Goal: Task Accomplishment & Management: Manage account settings

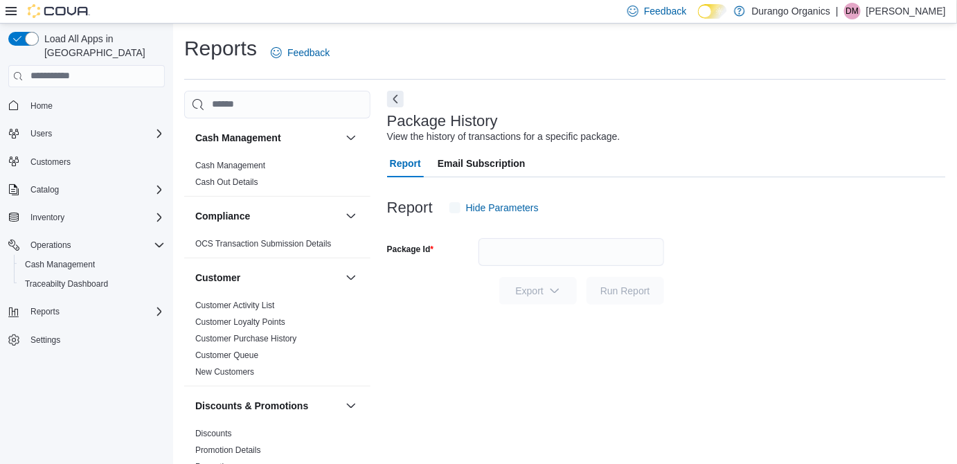
scroll to position [12, 0]
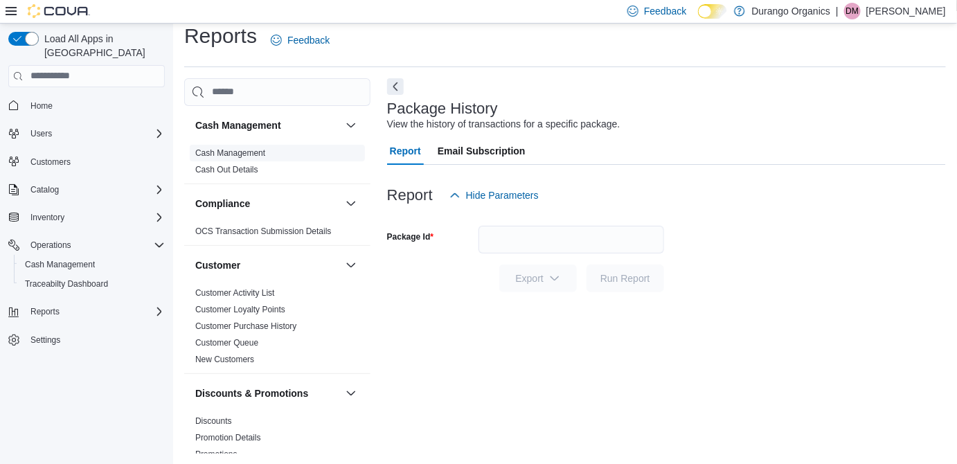
click at [252, 150] on link "Cash Management" at bounding box center [230, 153] width 70 height 10
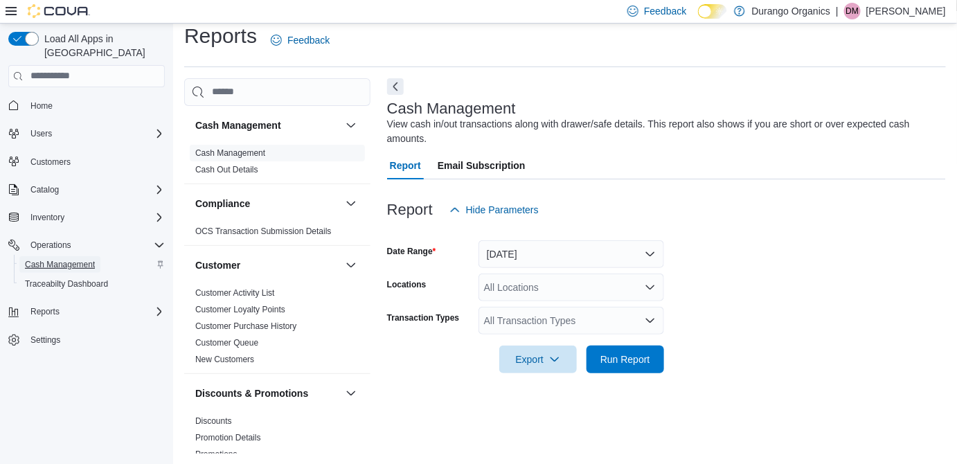
click at [89, 259] on span "Cash Management" at bounding box center [60, 264] width 70 height 11
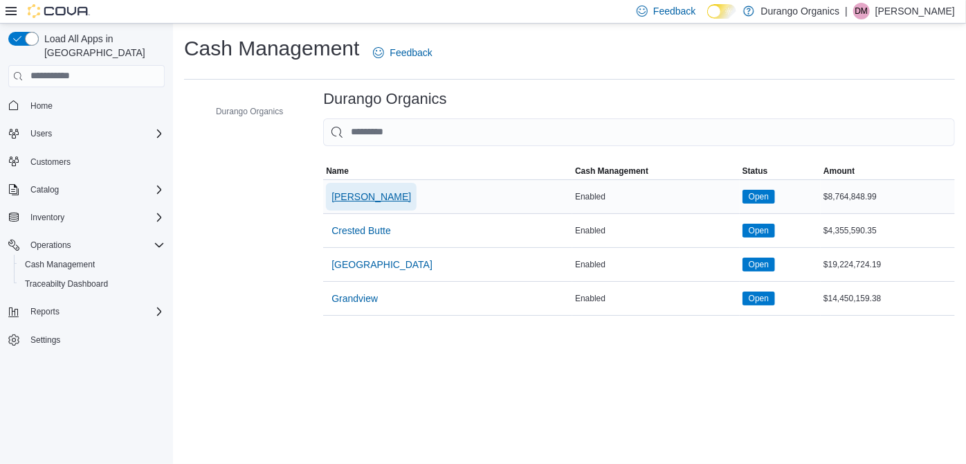
click at [355, 193] on span "[PERSON_NAME]" at bounding box center [372, 197] width 80 height 14
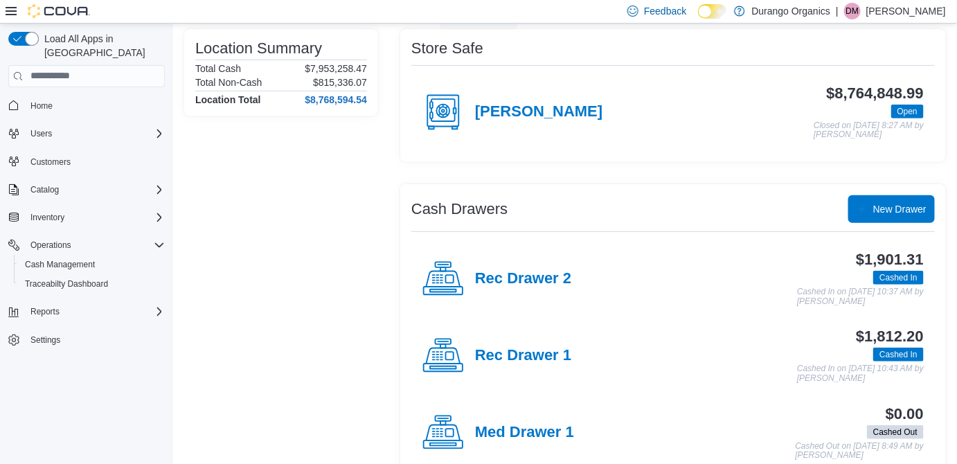
scroll to position [118, 0]
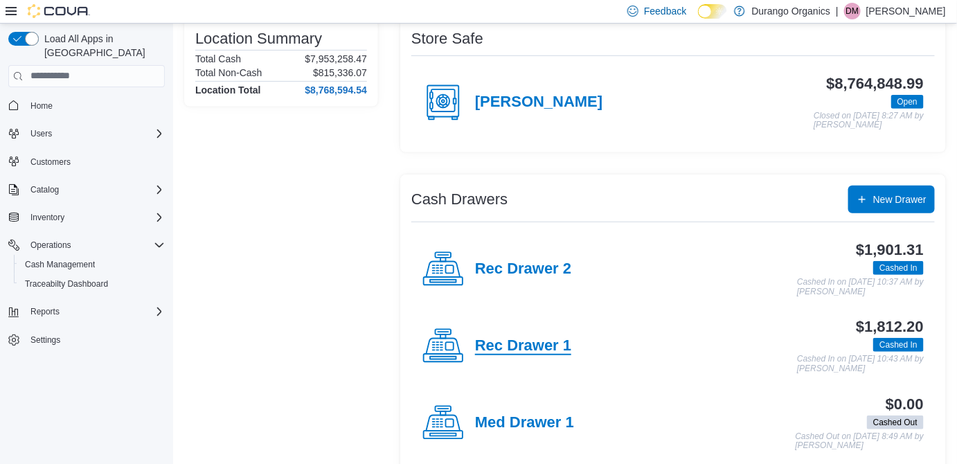
click at [547, 345] on h4 "Rec Drawer 1" at bounding box center [523, 346] width 96 height 18
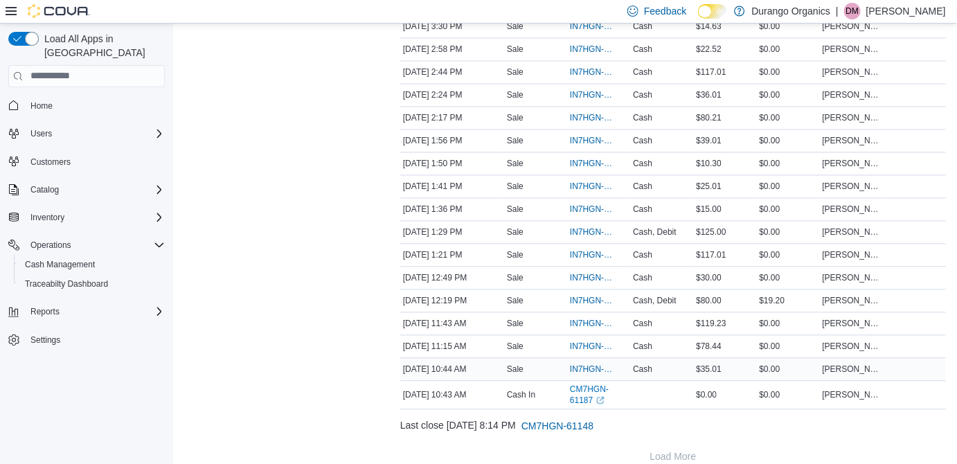
scroll to position [923, 0]
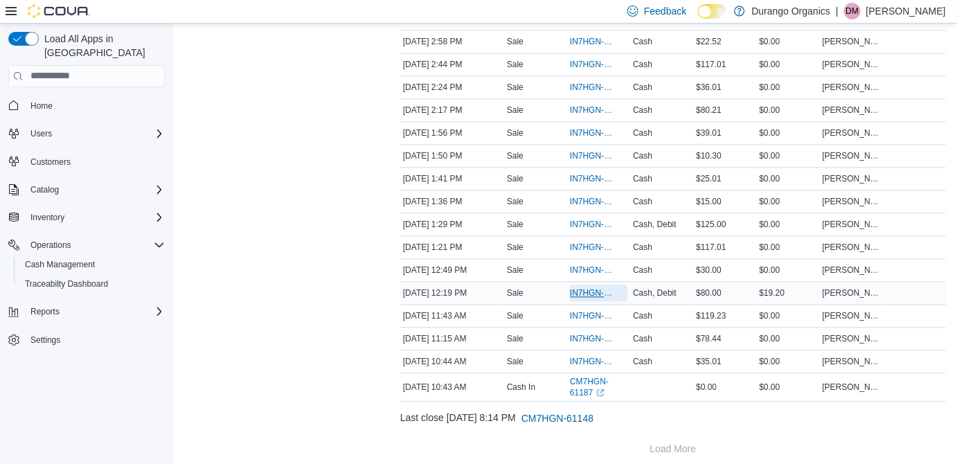
click at [600, 287] on span "IN7HGN-962740" at bounding box center [592, 292] width 44 height 11
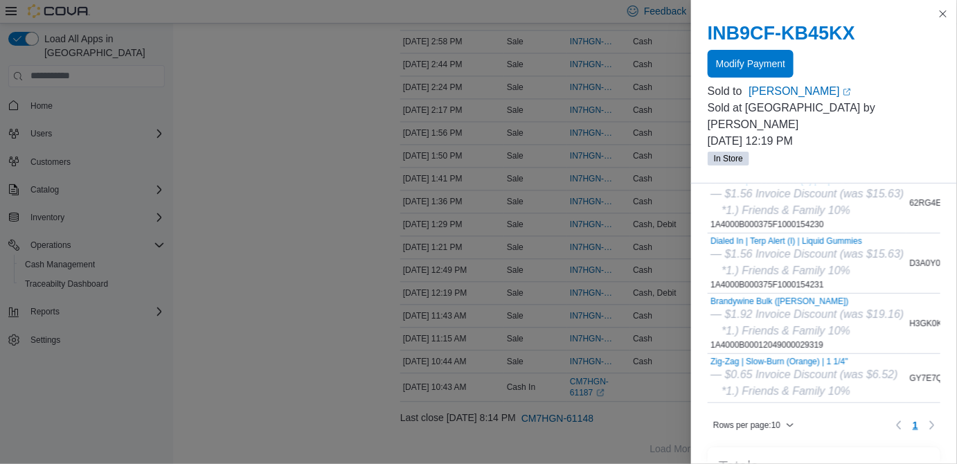
scroll to position [69, 0]
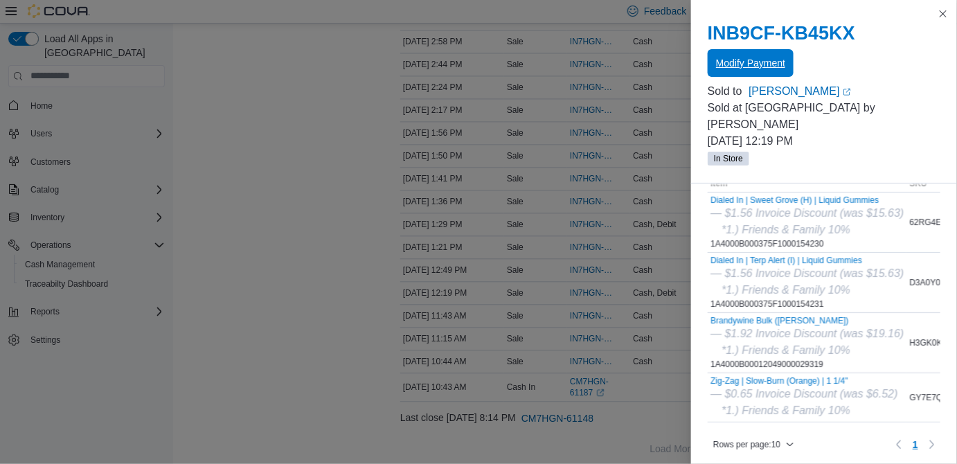
click at [758, 63] on span "Modify Payment" at bounding box center [750, 63] width 69 height 14
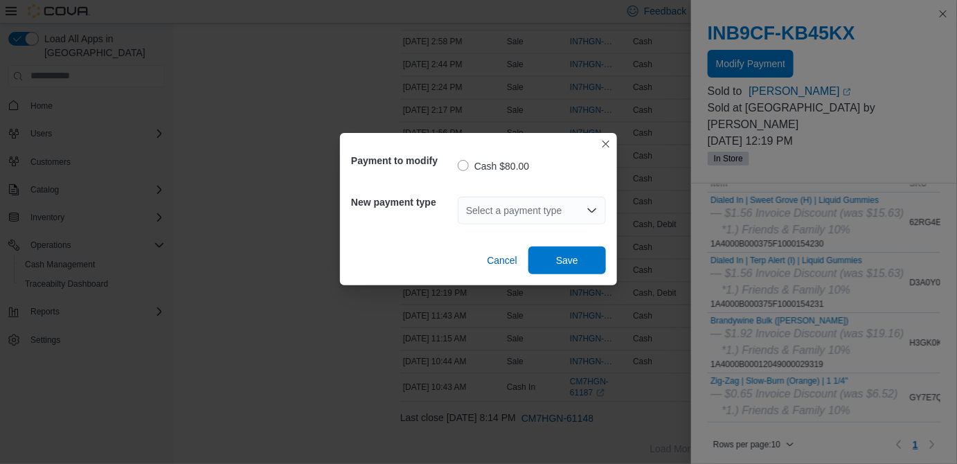
click at [519, 207] on div "Select a payment type" at bounding box center [532, 211] width 148 height 28
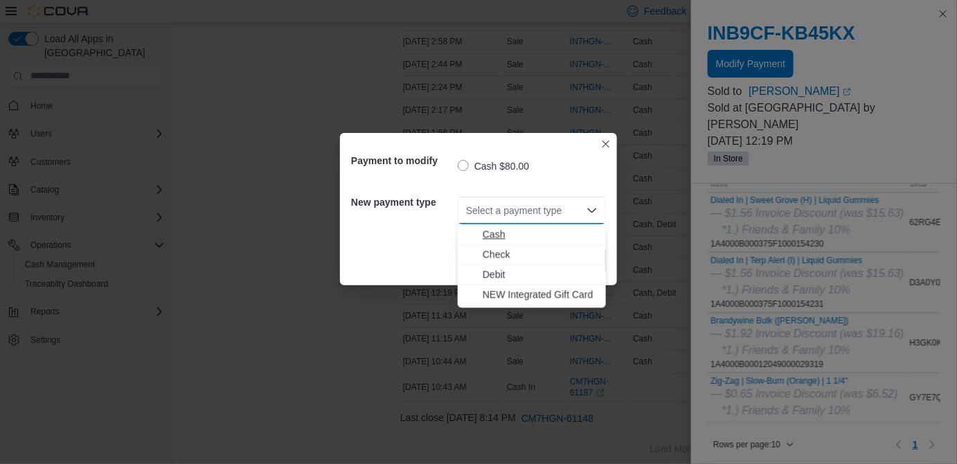
click at [506, 236] on span "Cash" at bounding box center [540, 234] width 115 height 14
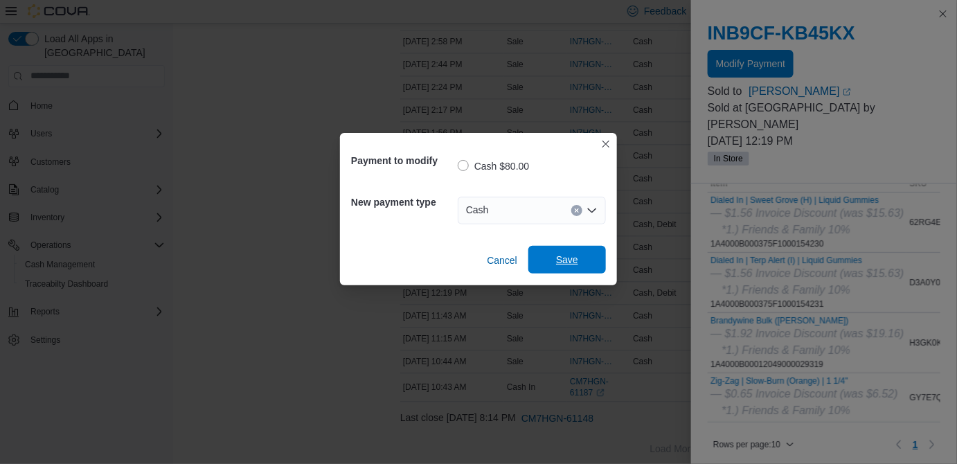
click at [578, 264] on span "Save" at bounding box center [567, 260] width 61 height 28
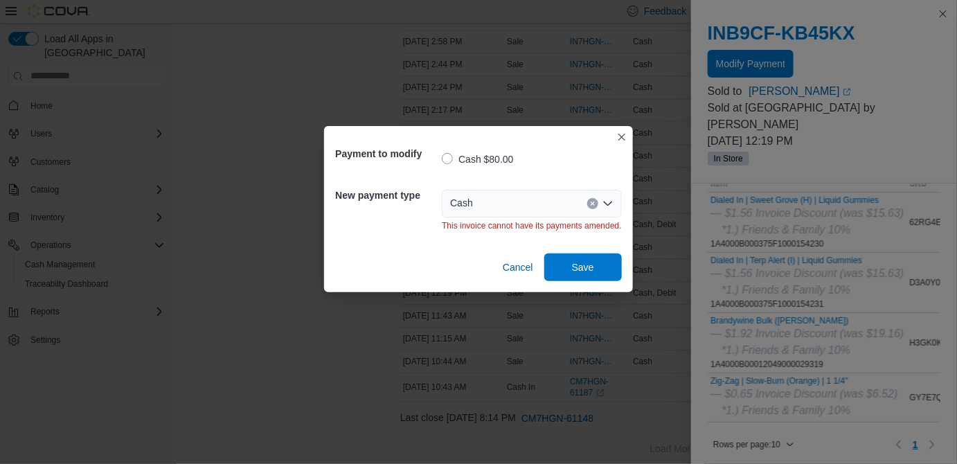
scroll to position [0, 0]
click at [518, 267] on span "Cancel" at bounding box center [518, 267] width 30 height 14
